Goal: Task Accomplishment & Management: Manage account settings

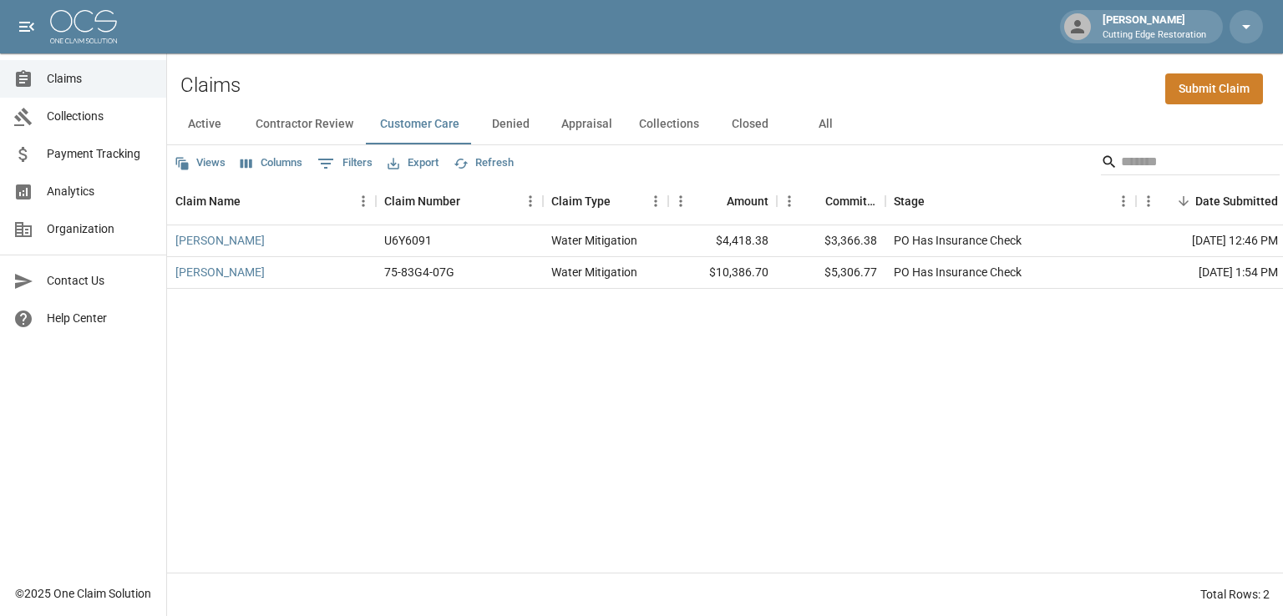
click at [199, 128] on button "Active" at bounding box center [204, 124] width 75 height 40
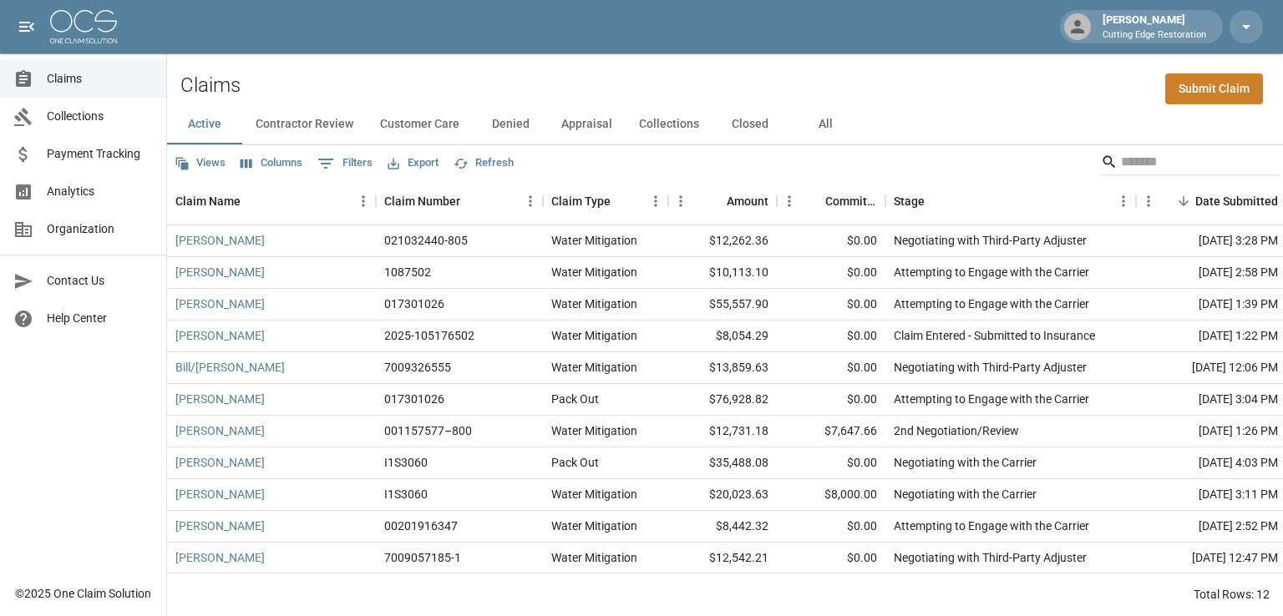
scroll to position [46, 0]
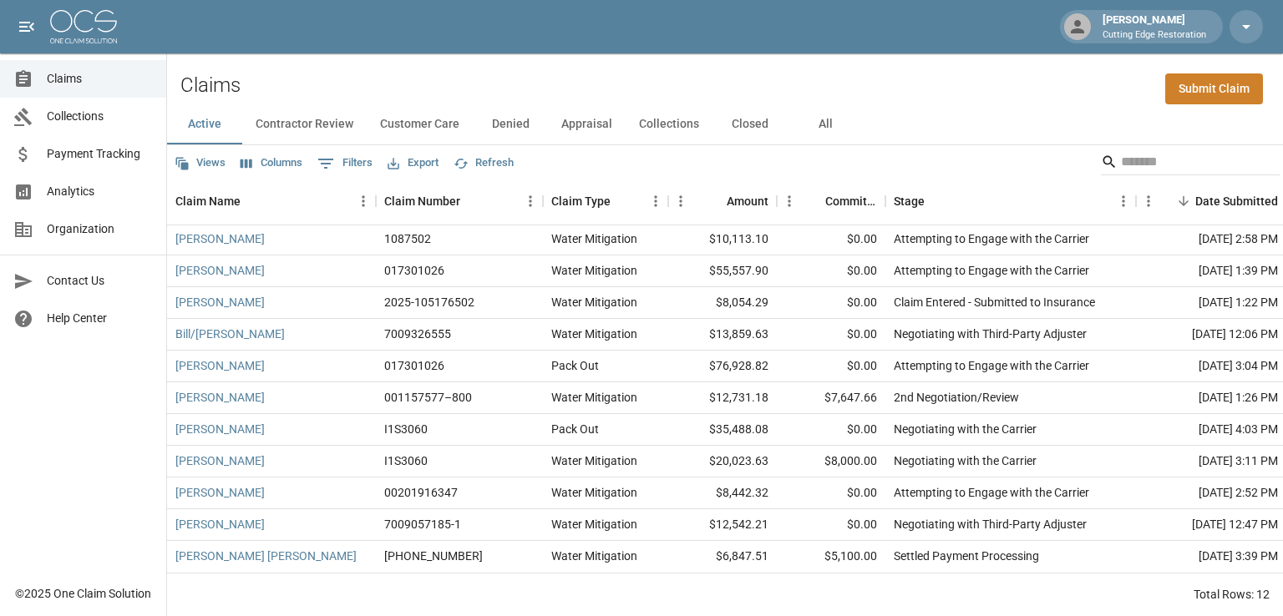
click at [753, 131] on button "Closed" at bounding box center [749, 124] width 75 height 40
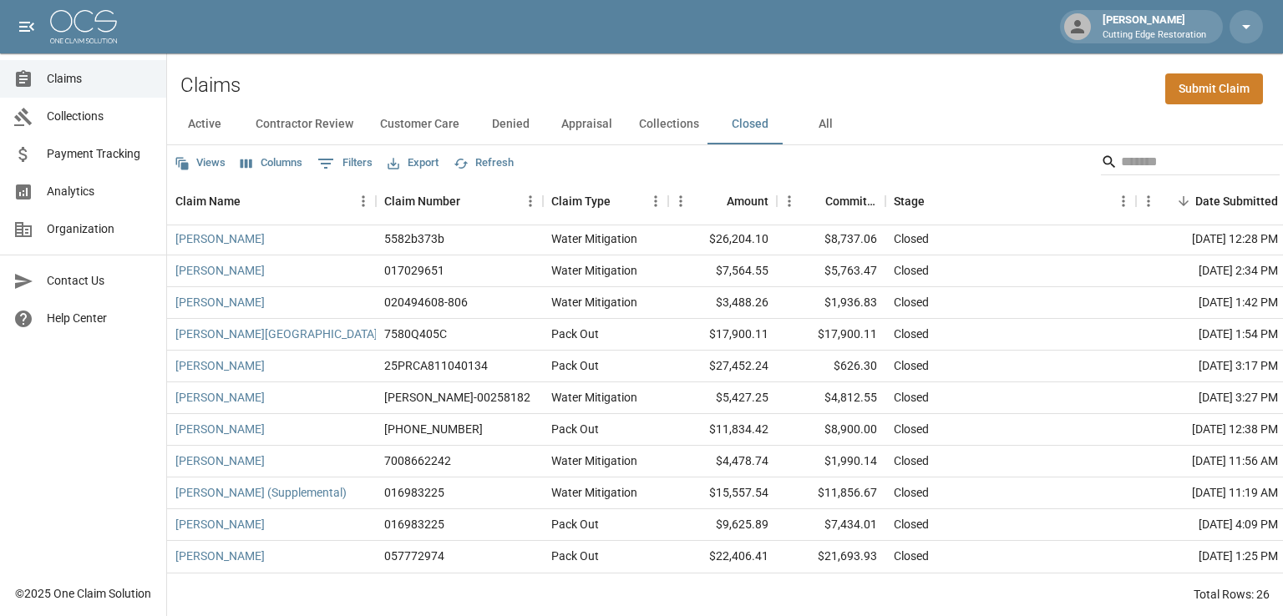
scroll to position [490, 0]
click at [217, 126] on button "Active" at bounding box center [204, 124] width 75 height 40
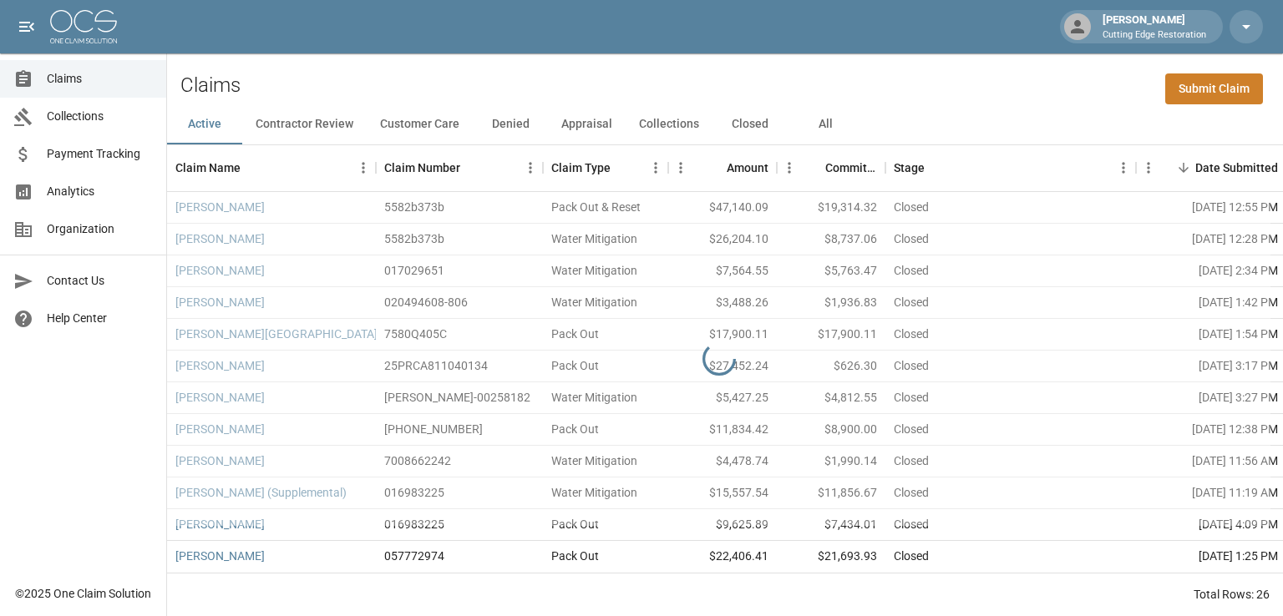
scroll to position [46, 0]
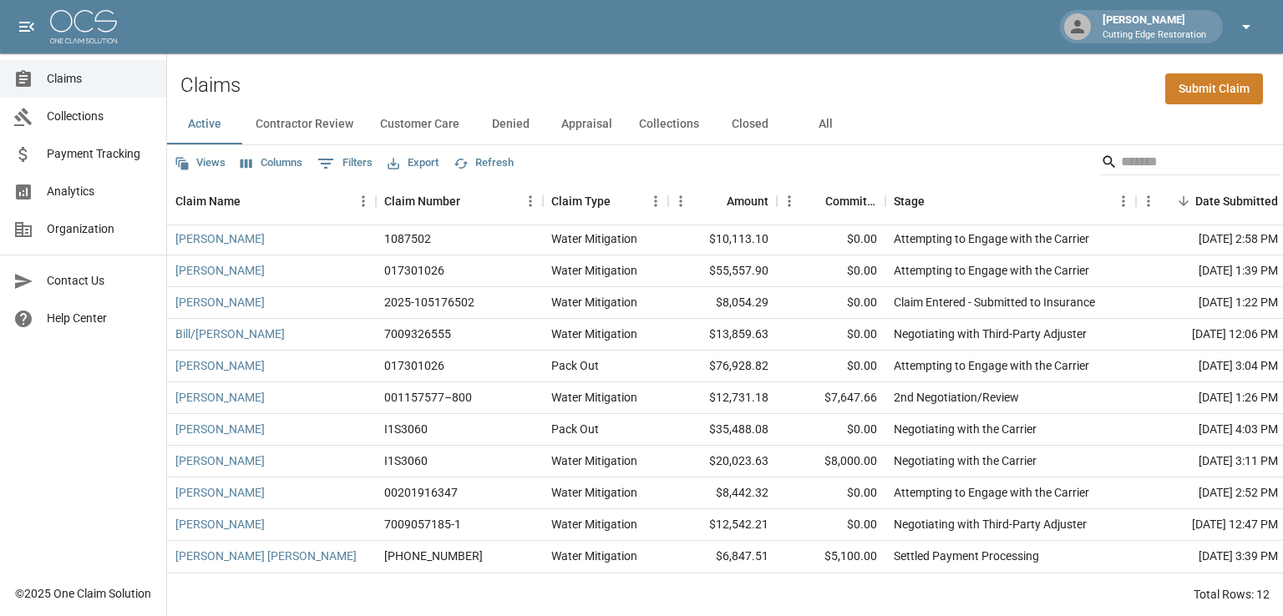
click at [1247, 36] on icon "button" at bounding box center [1246, 27] width 20 height 20
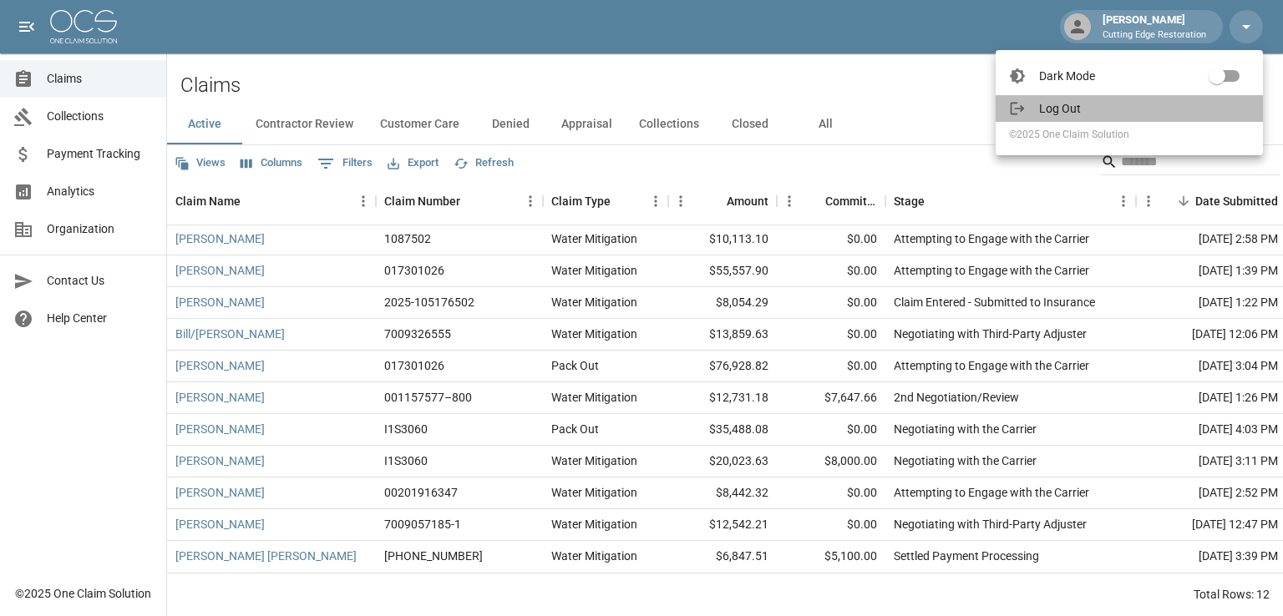
click at [1060, 110] on span "Log Out" at bounding box center [1144, 108] width 210 height 17
